Goal: Navigation & Orientation: Go to known website

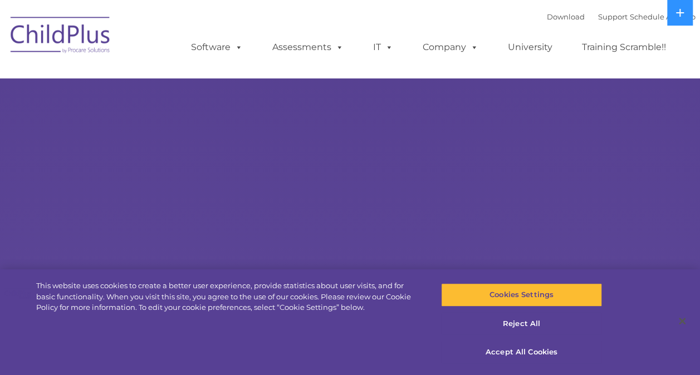
select select "MEDIUM"
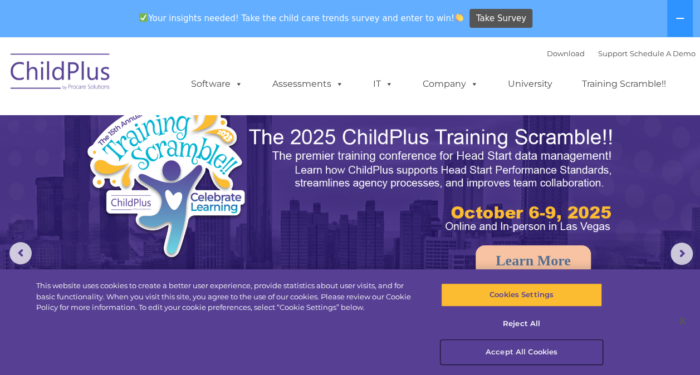
click at [522, 355] on button "Accept All Cookies" at bounding box center [521, 352] width 161 height 23
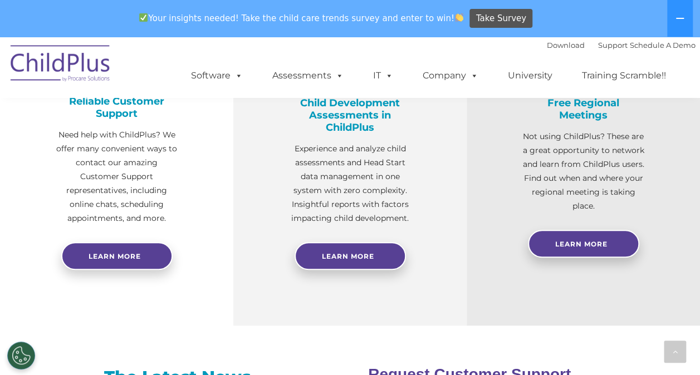
scroll to position [507, 0]
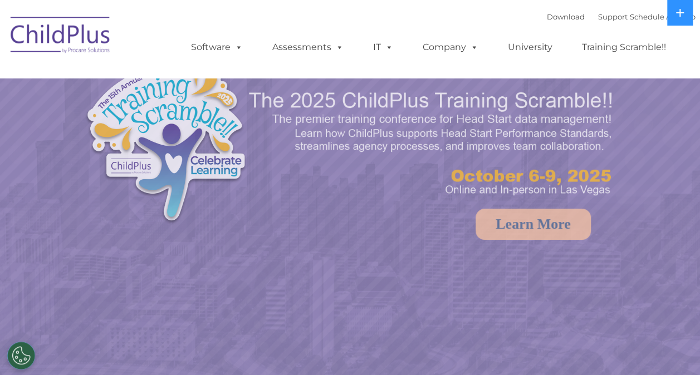
select select "MEDIUM"
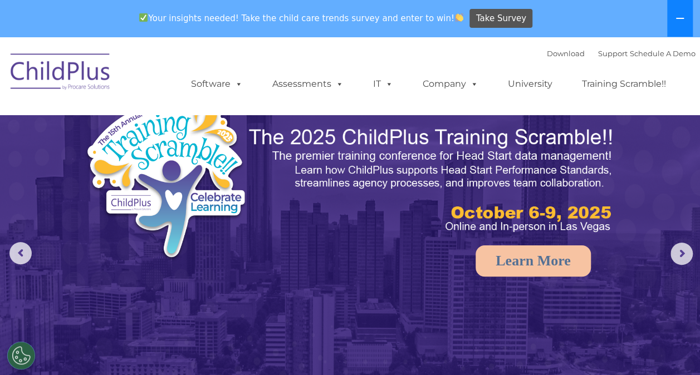
click at [678, 10] on button at bounding box center [680, 18] width 26 height 37
